Goal: Information Seeking & Learning: Check status

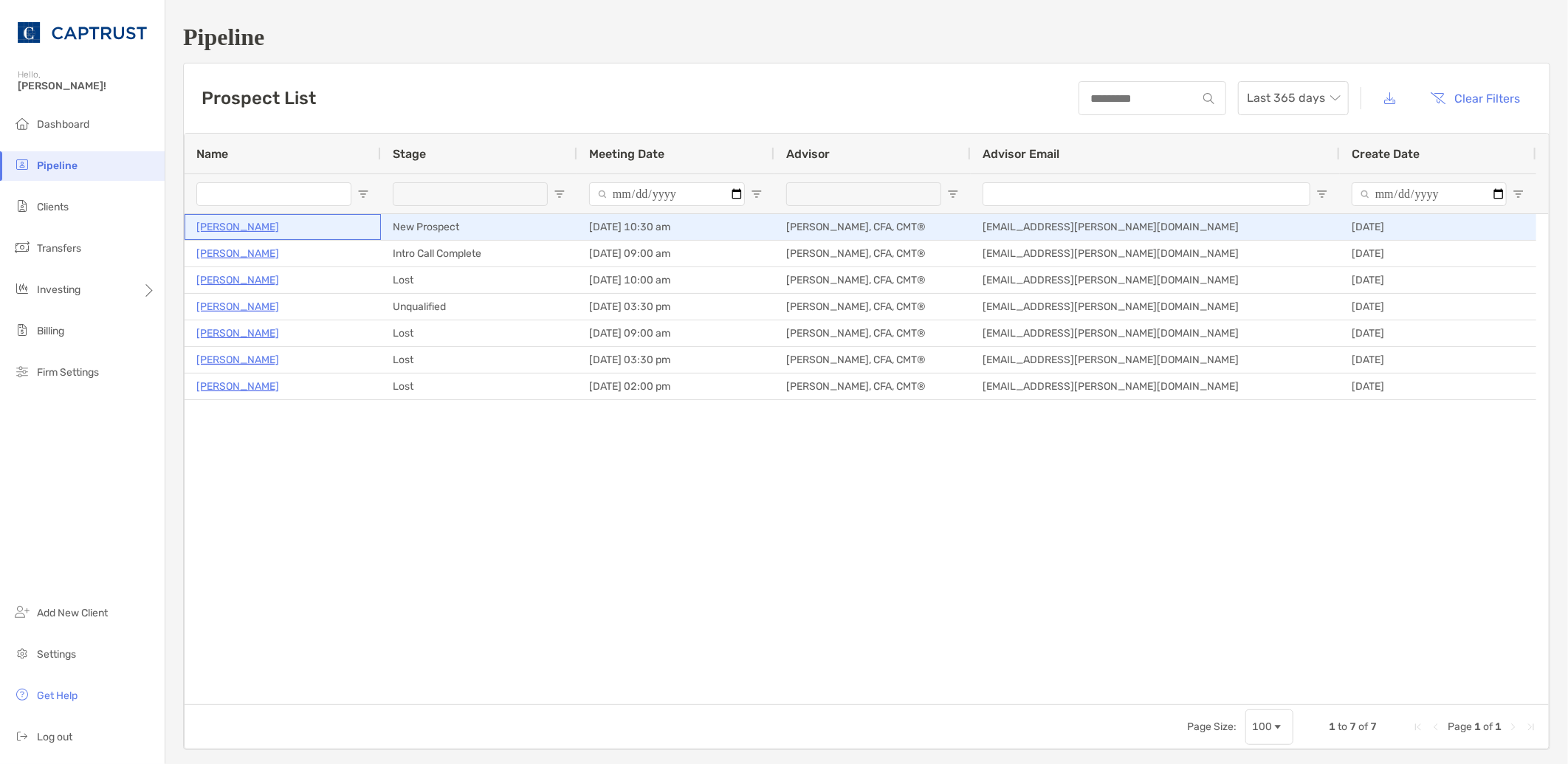
click at [255, 222] on p "[PERSON_NAME]" at bounding box center [238, 226] width 82 height 18
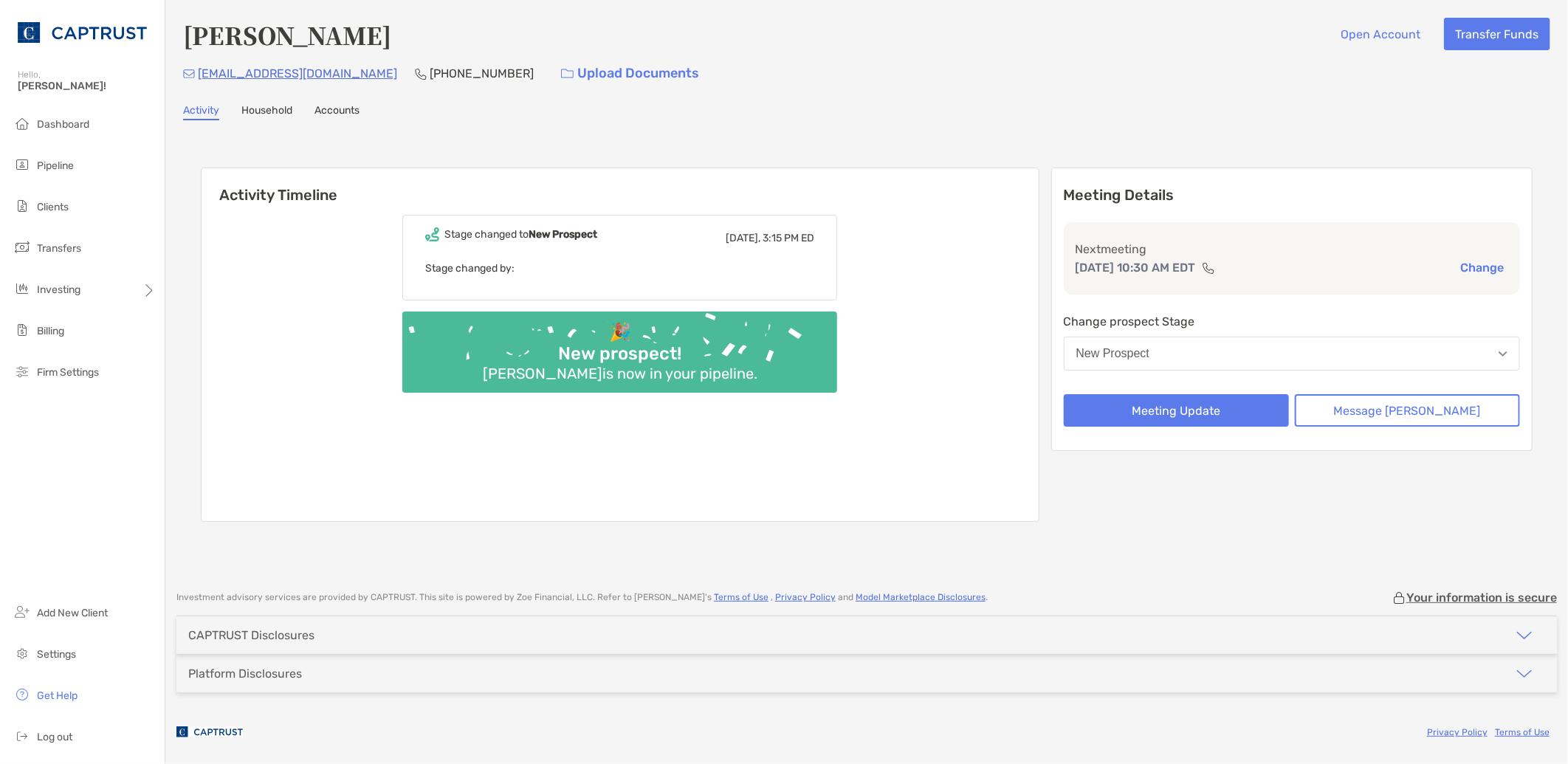
click at [279, 107] on link "Household" at bounding box center [267, 112] width 51 height 16
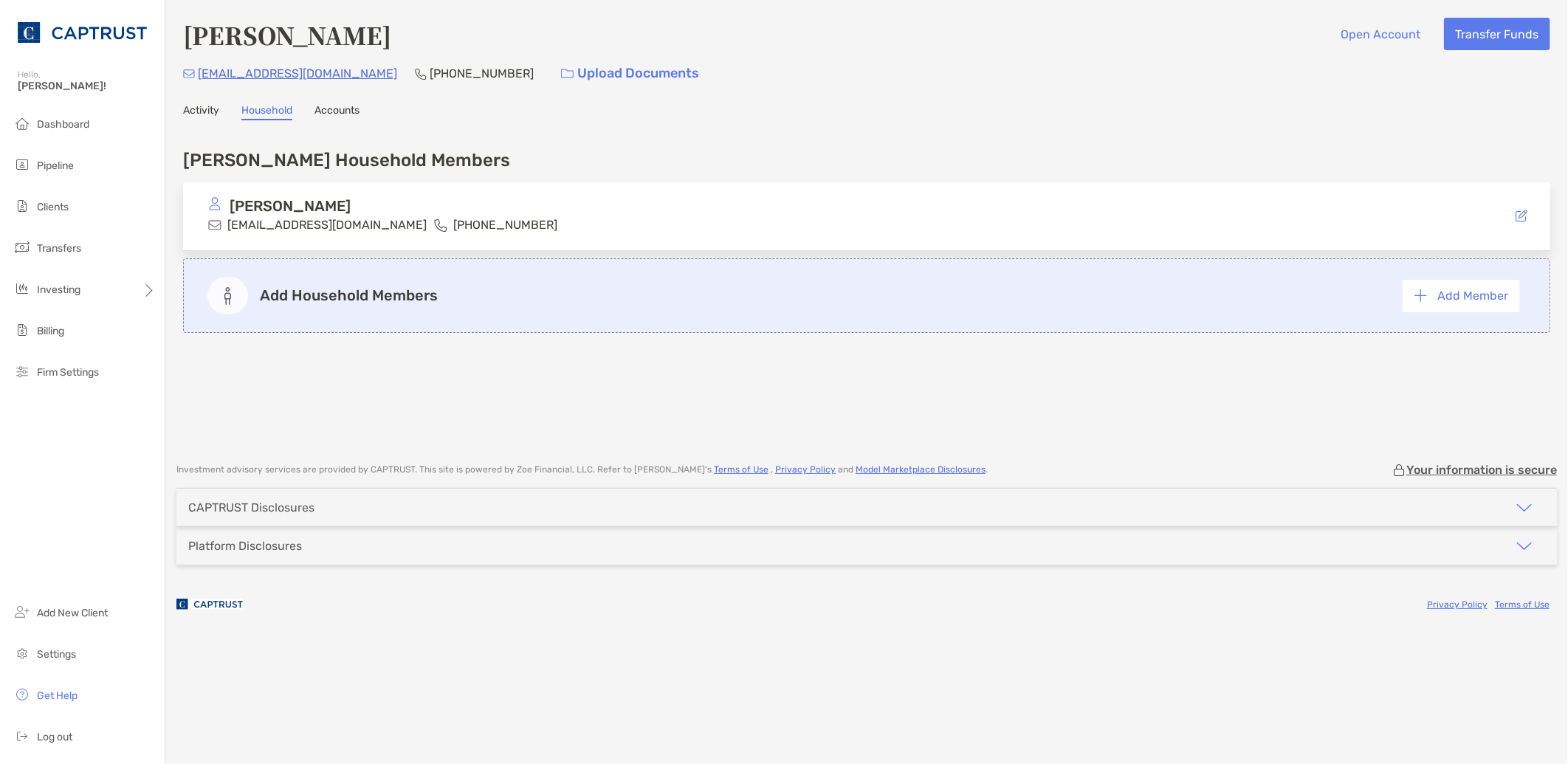
click at [329, 107] on link "Accounts" at bounding box center [337, 112] width 45 height 16
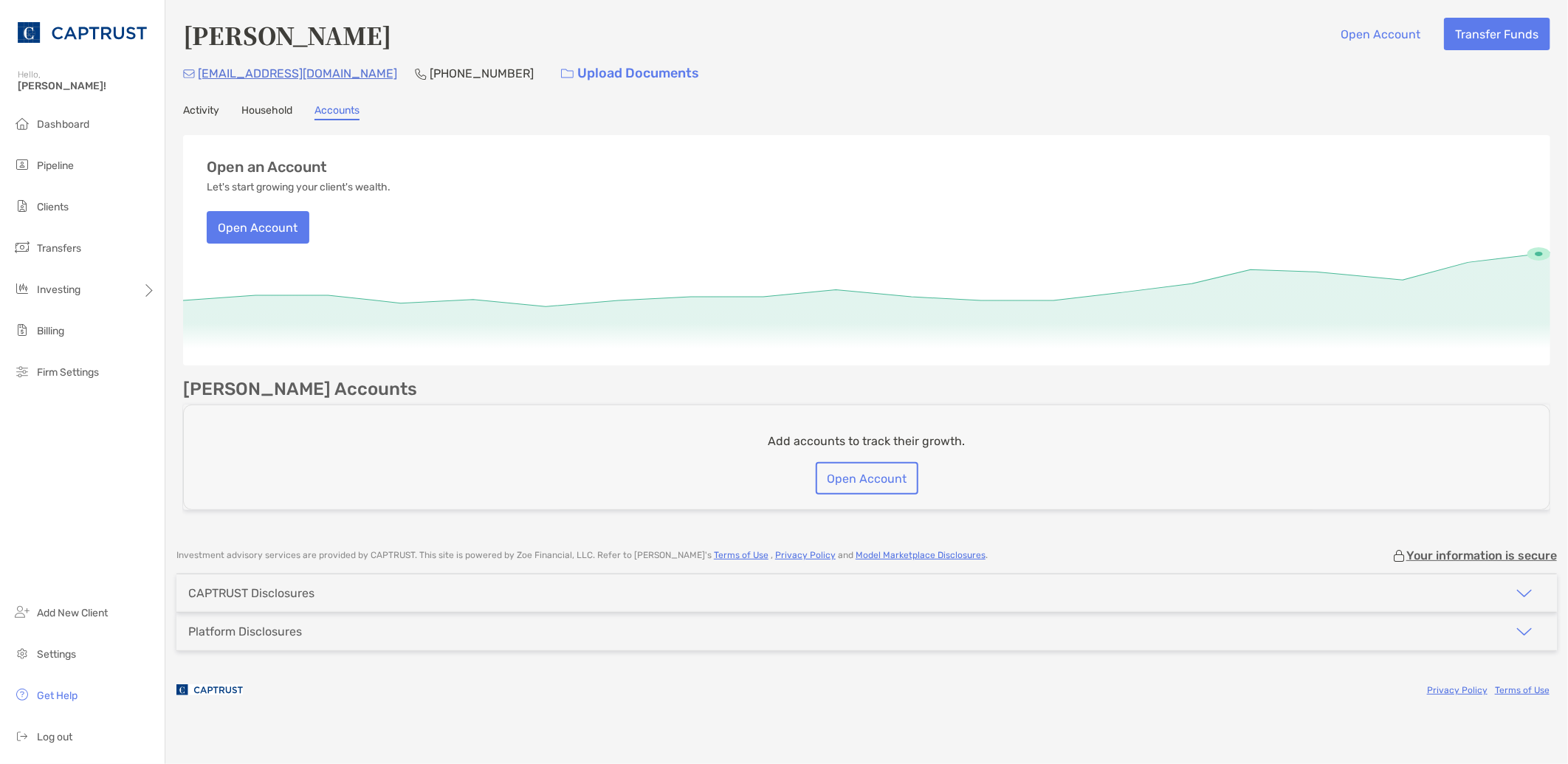
click at [200, 101] on div "Gleason Worrell Open Account Transfer Funds gleasonw@comcast.net (276) 340-7337…" at bounding box center [866, 266] width 1403 height 534
click at [202, 107] on link "Activity" at bounding box center [201, 112] width 36 height 16
